Goal: Ask a question: Seek information or help from site administrators or community

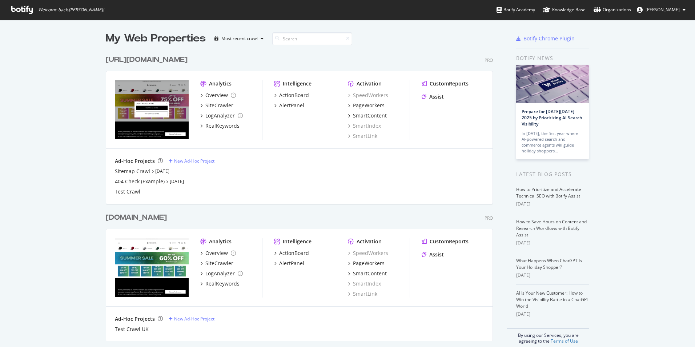
scroll to position [341, 684]
click at [25, 9] on icon at bounding box center [21, 10] width 21 height 8
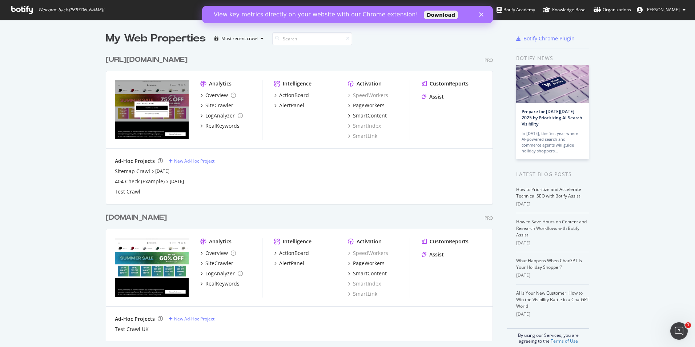
click at [482, 12] on icon "Close" at bounding box center [481, 14] width 4 height 4
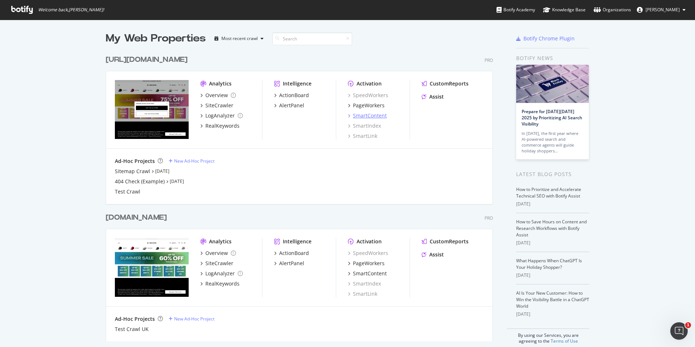
scroll to position [9, 0]
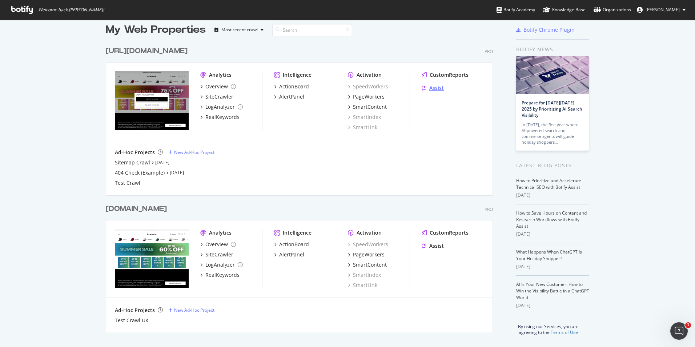
click at [435, 88] on div "Assist" at bounding box center [436, 87] width 15 height 7
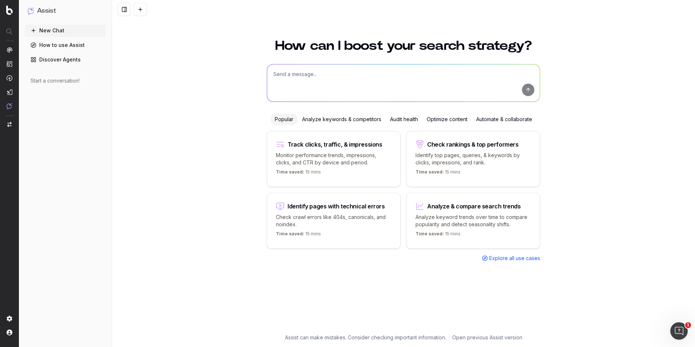
click at [383, 71] on textarea at bounding box center [403, 82] width 273 height 37
type textarea "how"
click at [370, 119] on div "Analyze keywords & competitors" at bounding box center [342, 119] width 88 height 12
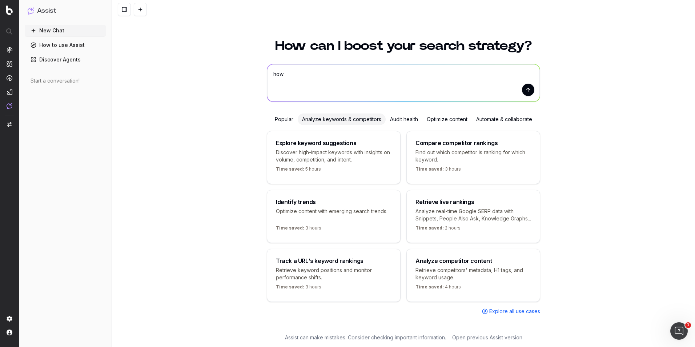
scroll to position [4, 0]
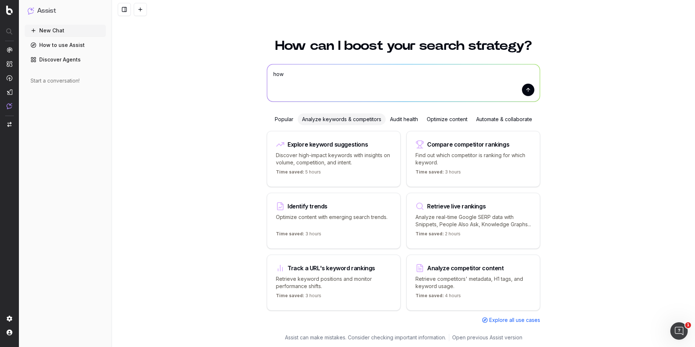
click at [318, 84] on textarea "how" at bounding box center [403, 82] width 273 height 37
click at [296, 81] on textarea "how" at bounding box center [403, 82] width 273 height 37
drag, startPoint x: 298, startPoint y: 73, endPoint x: 247, endPoint y: 72, distance: 50.9
click at [247, 72] on div "How can I boost your search strategy? how how Popular Analyze keywords & compet…" at bounding box center [403, 189] width 583 height 316
type textarea "suggest some keyword variations around sugar skull caps."
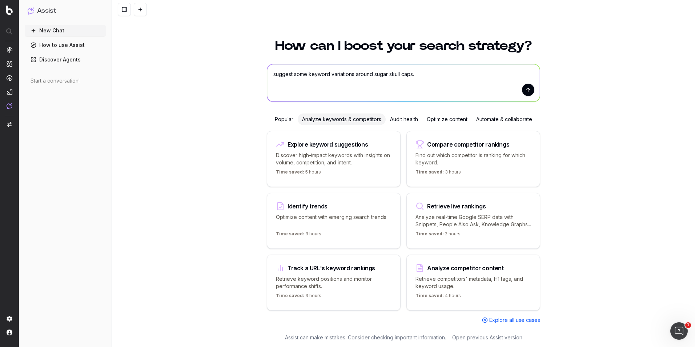
click at [529, 84] on button "submit" at bounding box center [528, 90] width 12 height 12
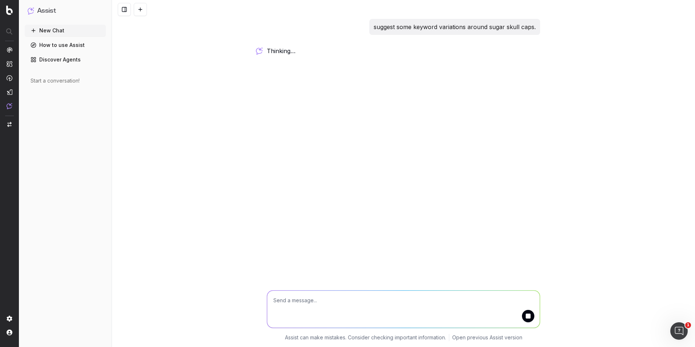
scroll to position [0, 0]
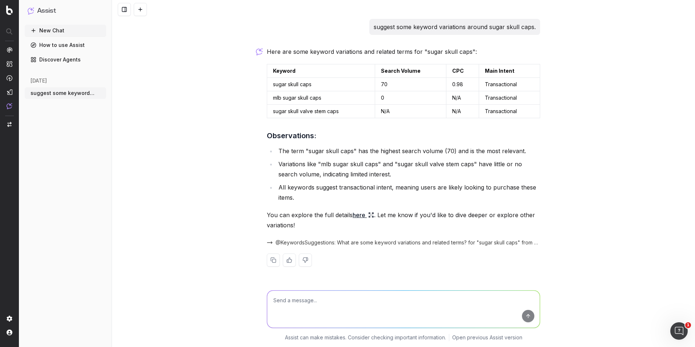
click at [282, 241] on span "@KeywordsSuggestions: What are some keyword variations and related terms? for "…" at bounding box center [407, 242] width 265 height 7
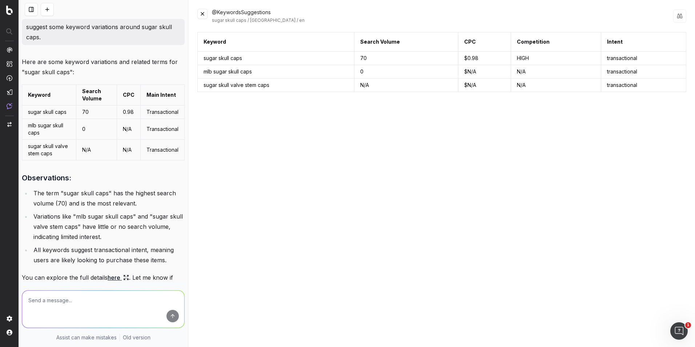
click at [203, 14] on button at bounding box center [202, 14] width 10 height 10
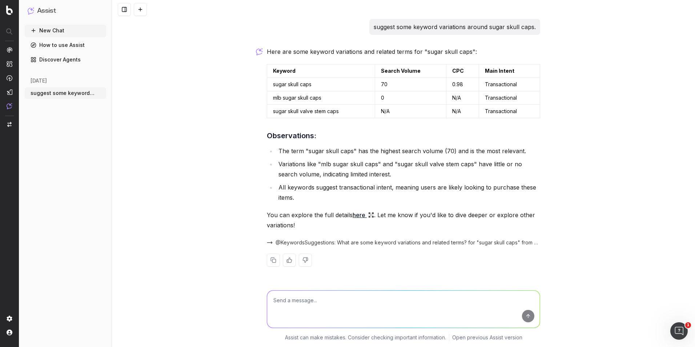
click at [337, 301] on textarea at bounding box center [403, 308] width 273 height 37
type textarea "can you do it based on [GEOGRAPHIC_DATA]"
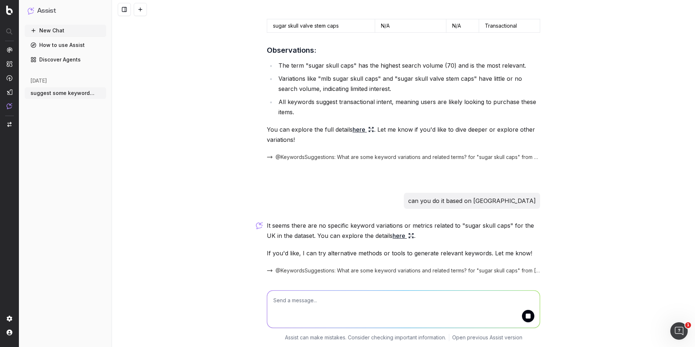
scroll to position [110, 0]
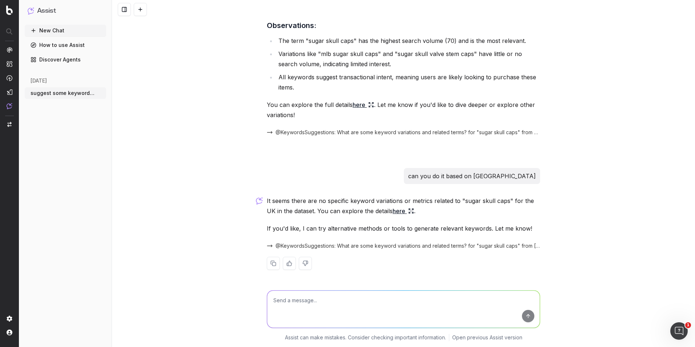
click at [392, 210] on link "here" at bounding box center [402, 211] width 21 height 10
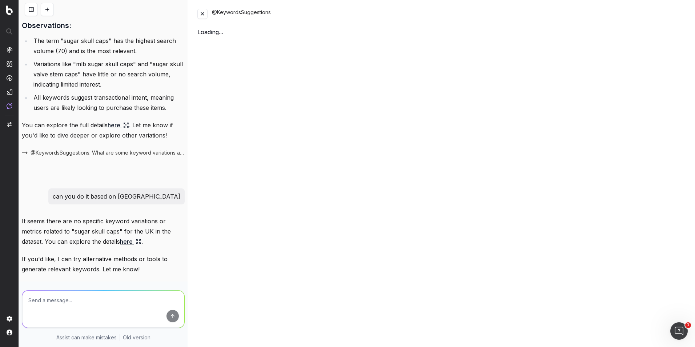
scroll to position [145, 0]
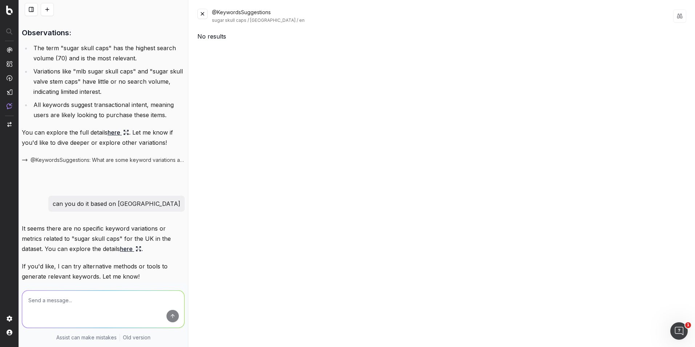
click at [204, 16] on button at bounding box center [202, 14] width 10 height 10
